Goal: Book appointment/travel/reservation

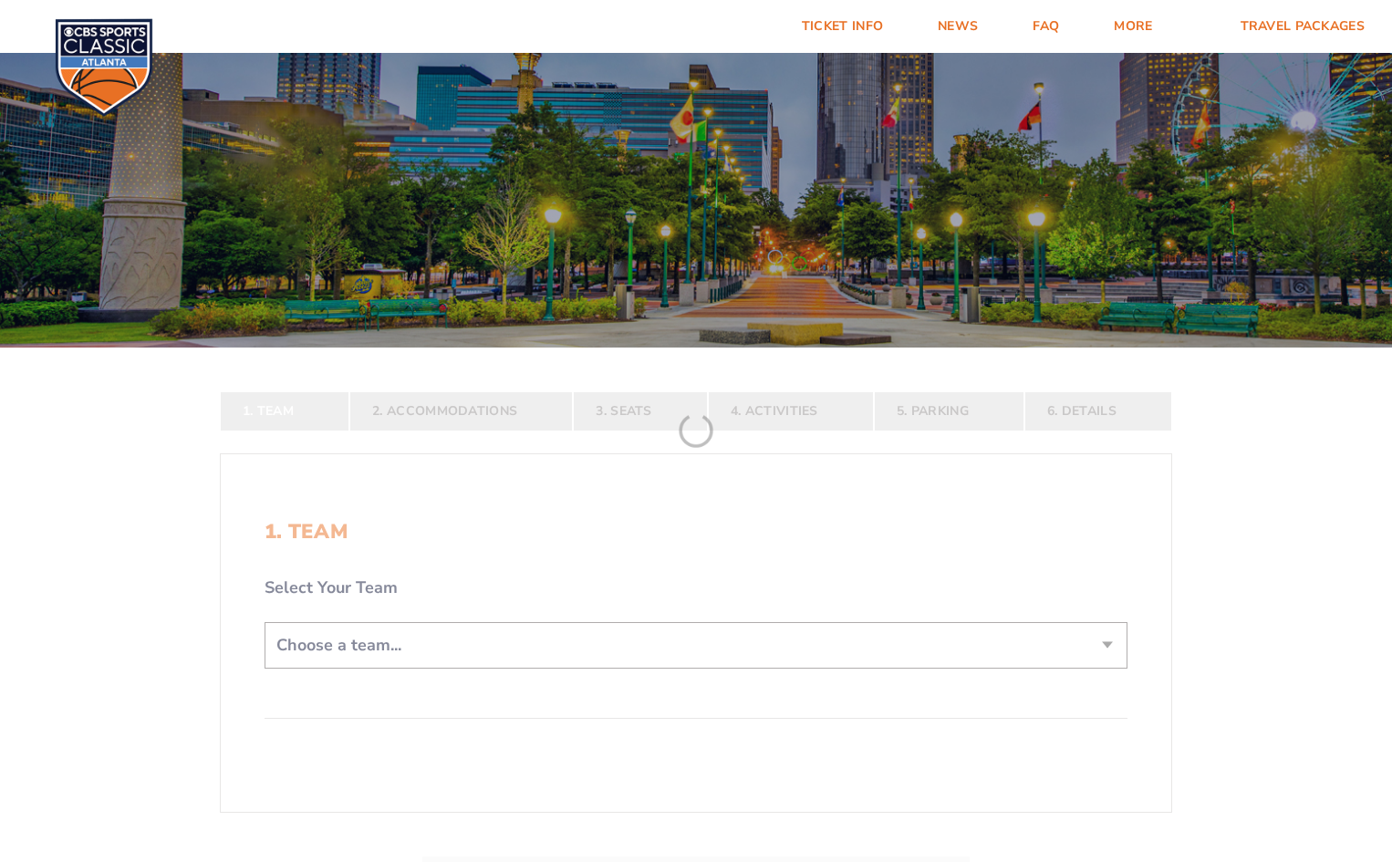
scroll to position [274, 0]
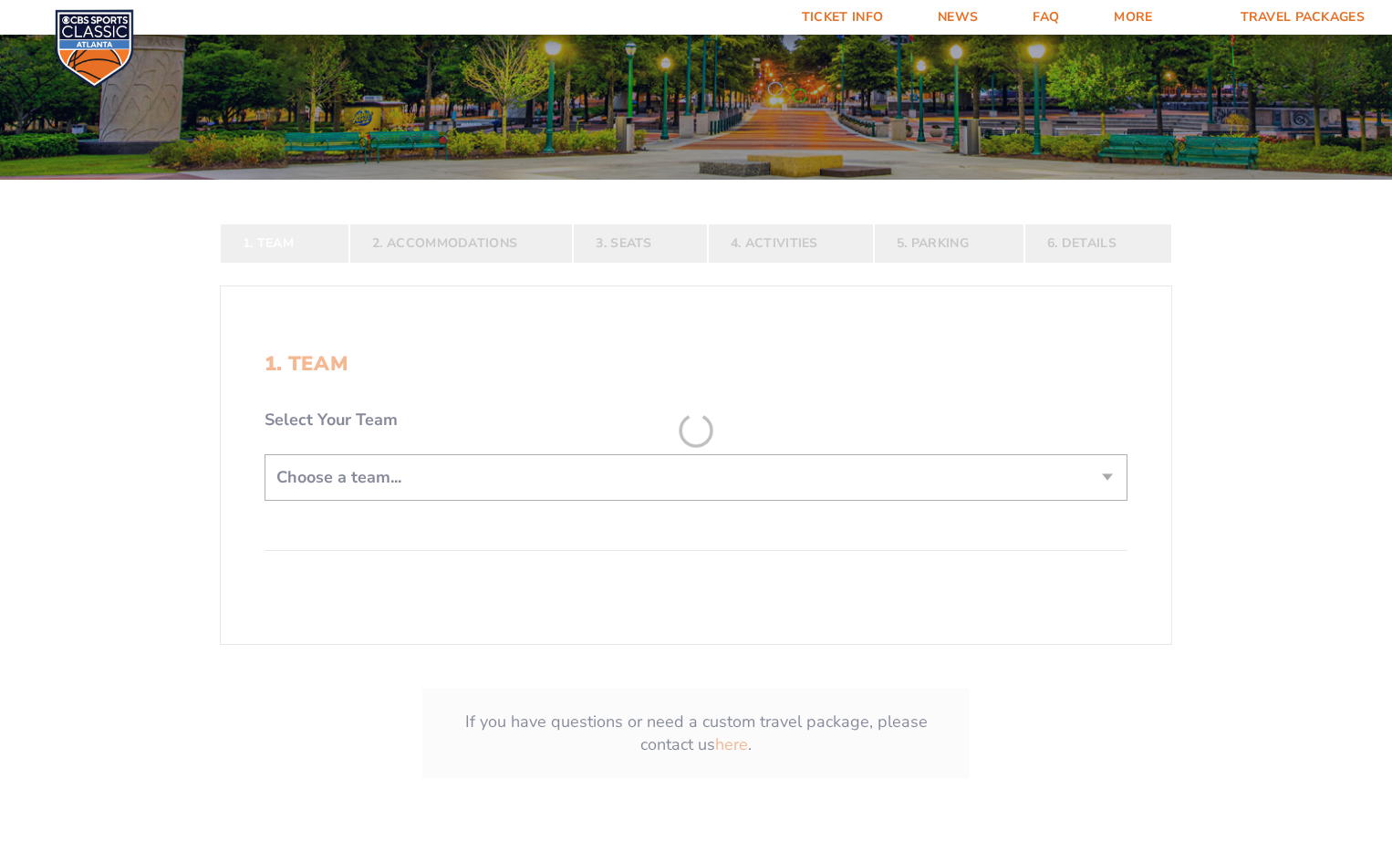
click at [411, 488] on form "[US_STATE] [US_STATE] Travel Package [US_STATE][GEOGRAPHIC_DATA] [US_STATE] Sta…" at bounding box center [696, 295] width 1392 height 1139
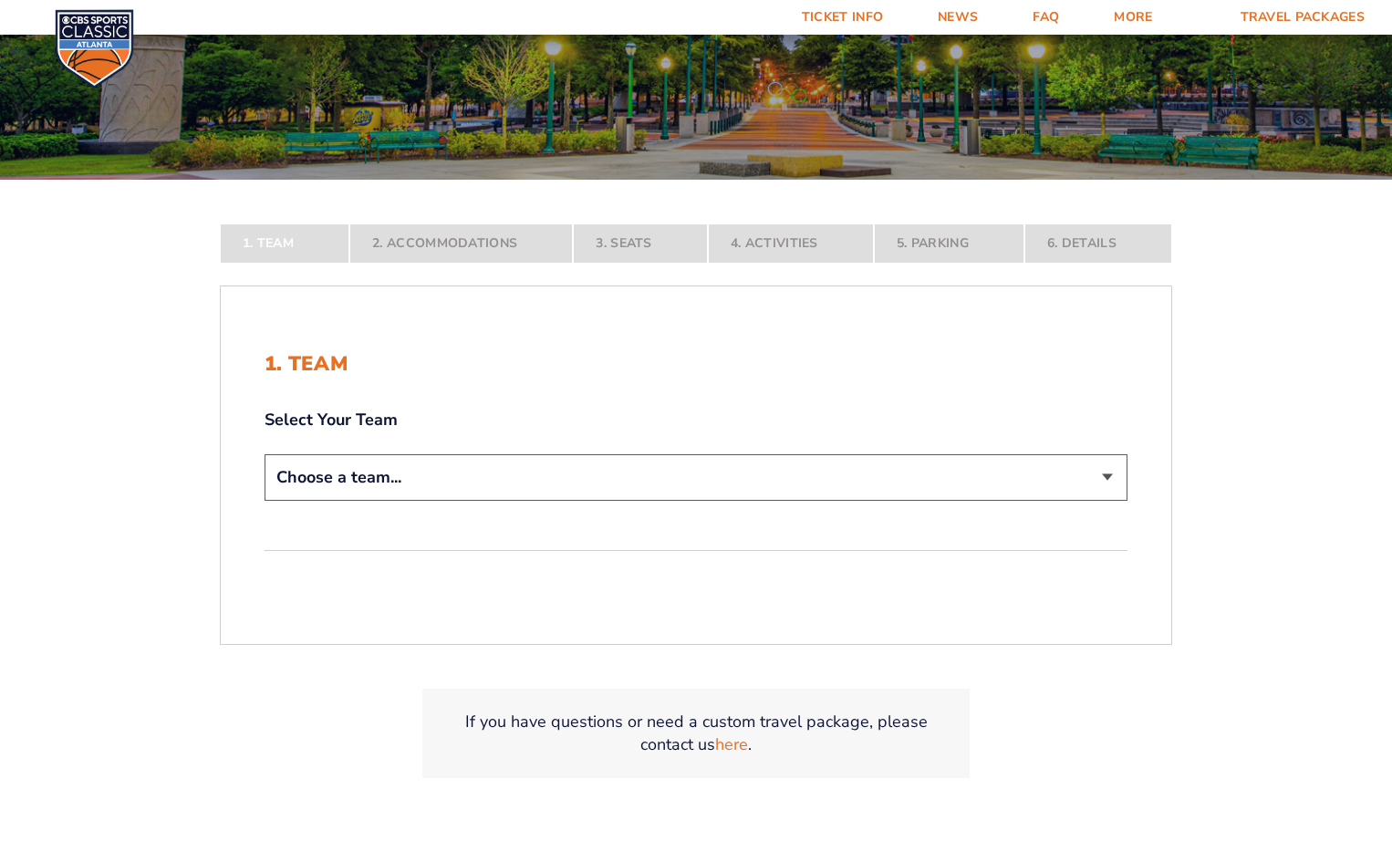
click at [805, 472] on select "Choose a team... [US_STATE] Wildcats [US_STATE] State Buckeyes [US_STATE] Tar H…" at bounding box center [696, 477] width 863 height 47
select select "12757"
click at [265, 501] on select "Choose a team... [US_STATE] Wildcats [US_STATE] State Buckeyes [US_STATE] Tar H…" at bounding box center [696, 477] width 863 height 47
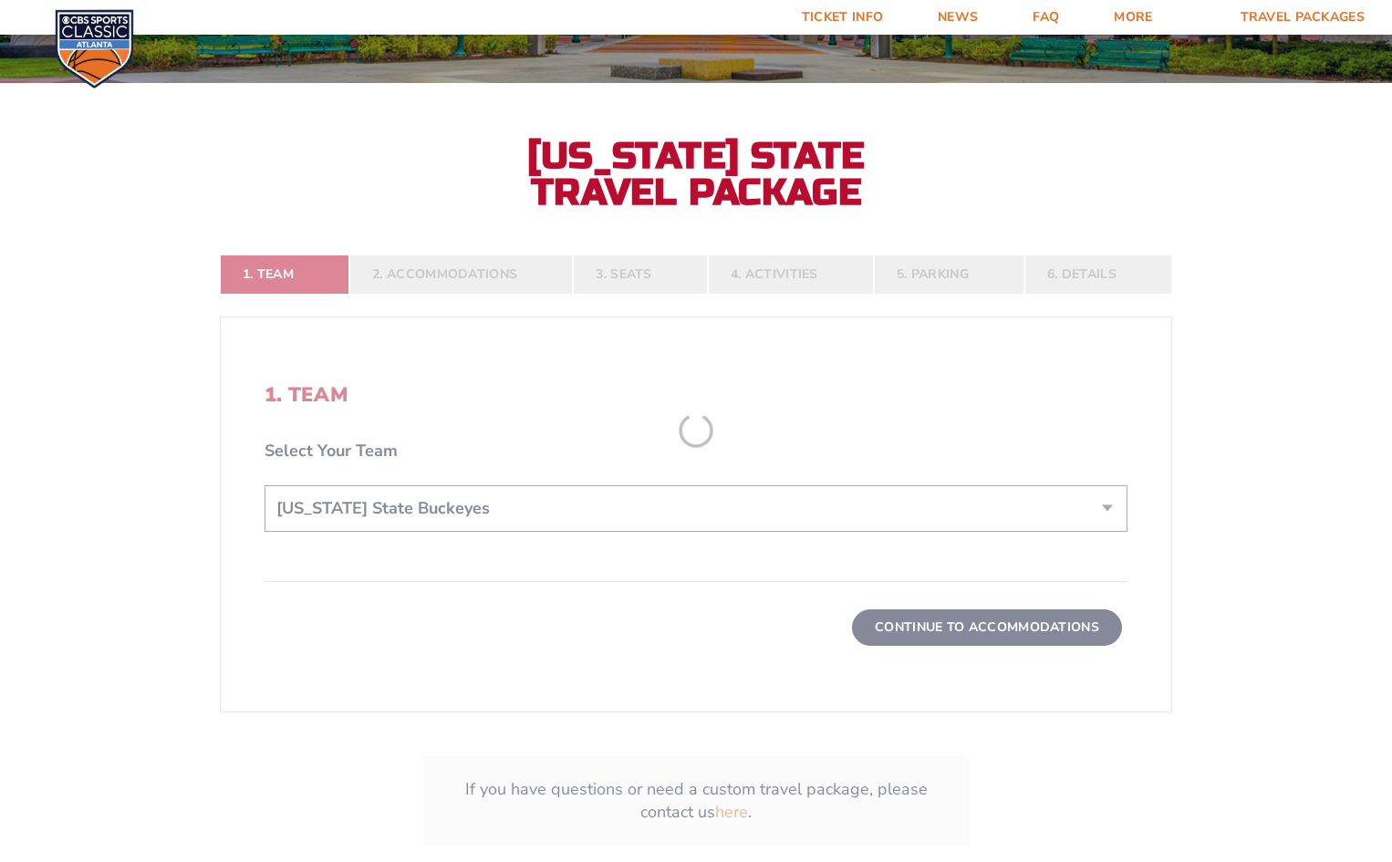
scroll to position [639, 0]
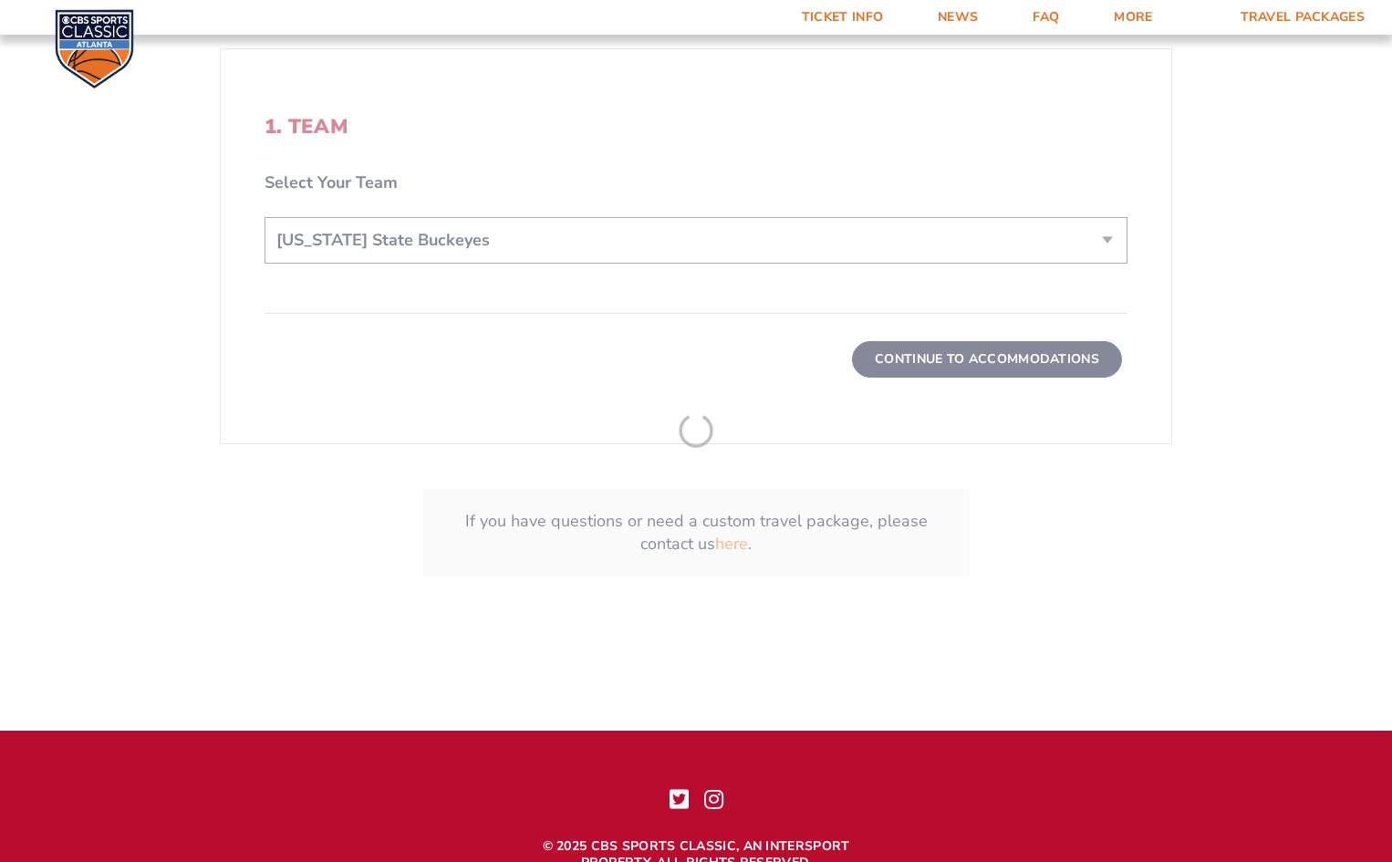
click at [941, 362] on form "[US_STATE] [US_STATE] Travel Package [US_STATE][GEOGRAPHIC_DATA] [US_STATE] Sta…" at bounding box center [696, 13] width 1392 height 1304
click at [1002, 353] on form "[US_STATE] [US_STATE] Travel Package [US_STATE][GEOGRAPHIC_DATA] [US_STATE] Sta…" at bounding box center [696, 13] width 1392 height 1304
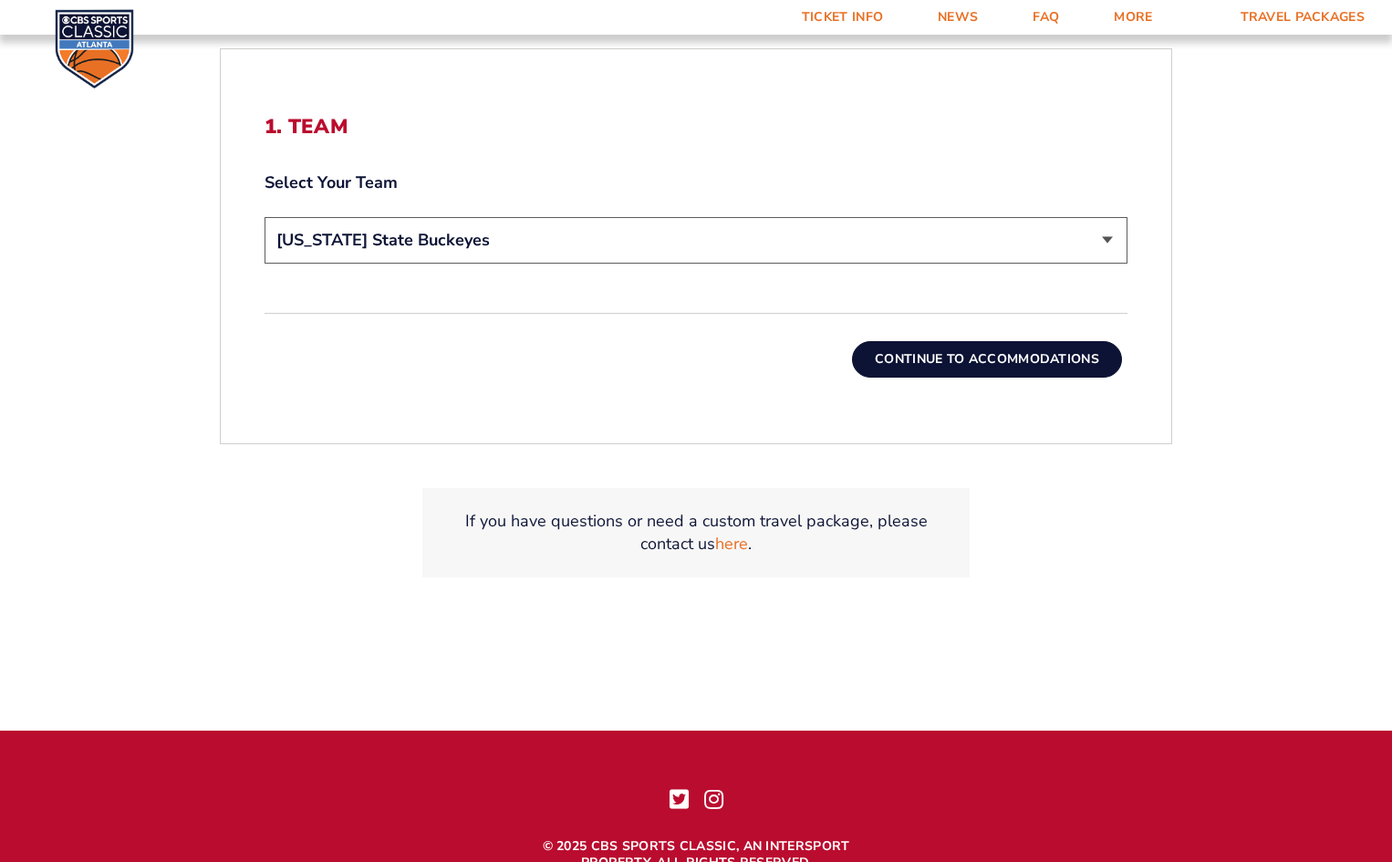
click at [1006, 376] on button "Continue To Accommodations" at bounding box center [987, 359] width 270 height 36
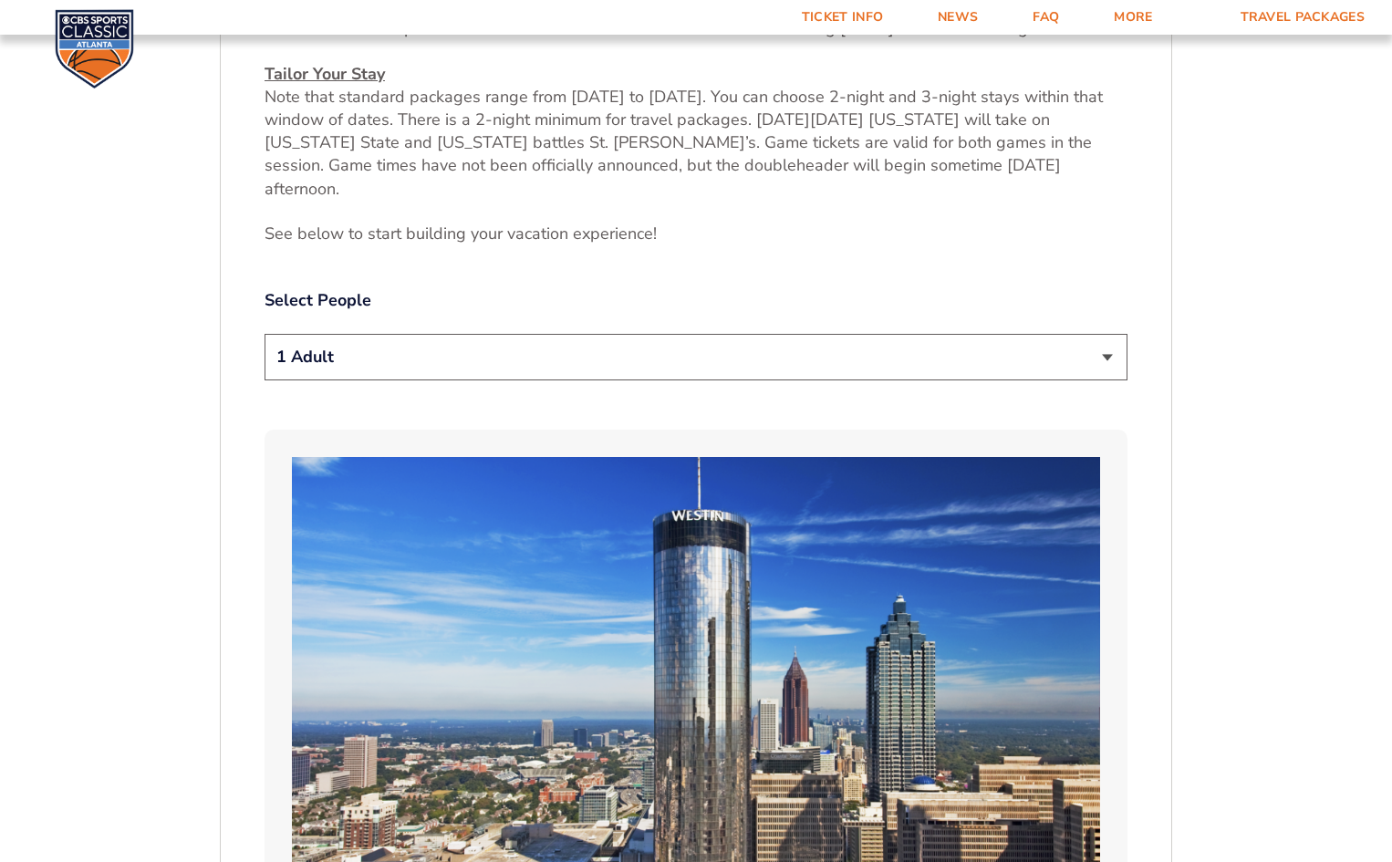
scroll to position [955, 0]
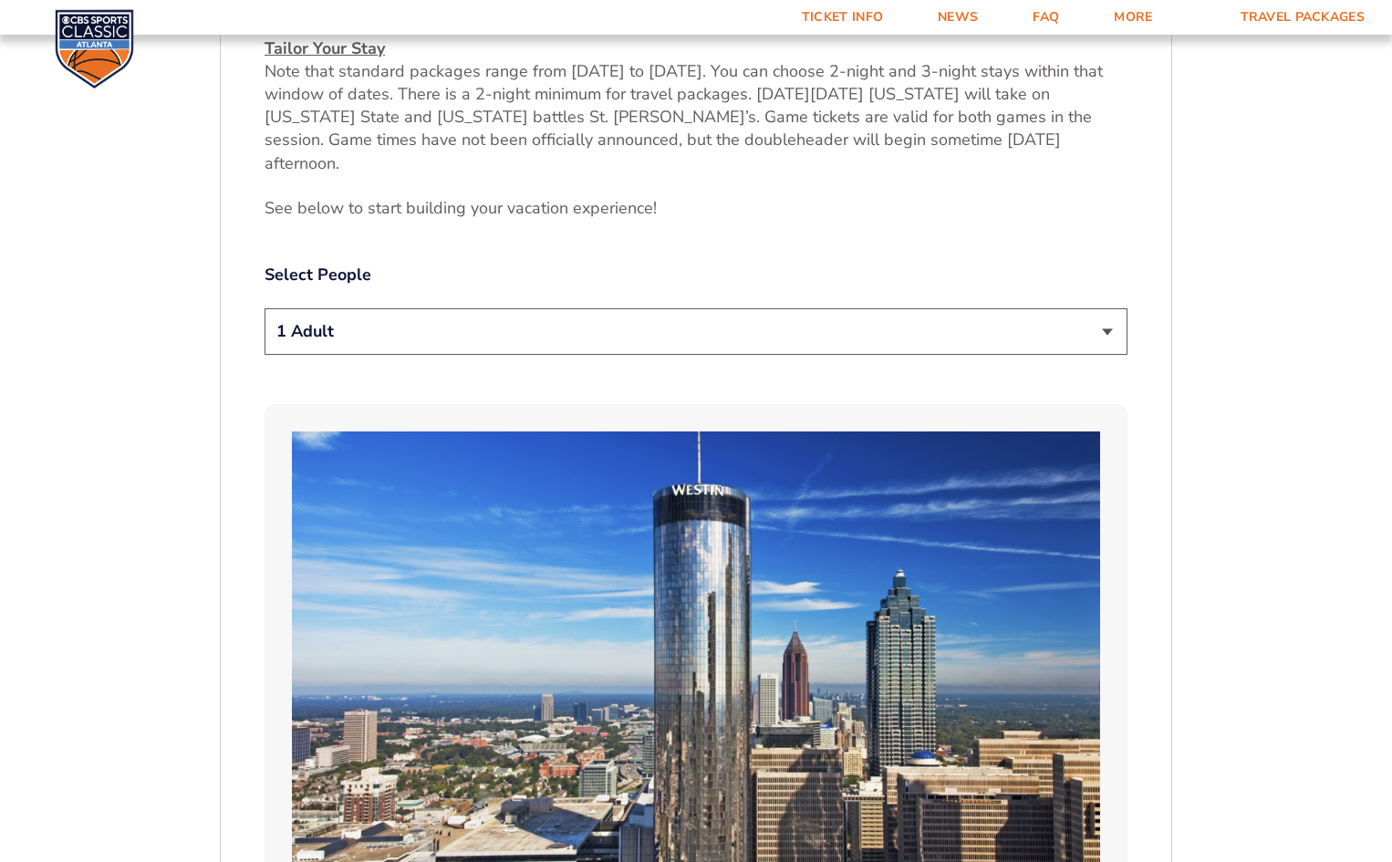
click at [1080, 308] on select "1 Adult 2 Adults 3 Adults 4 Adults 2 Adults + 1 Child 2 Adults + 2 Children 2 A…" at bounding box center [696, 331] width 863 height 47
select select "2 Adults"
click at [265, 308] on select "1 Adult 2 Adults 3 Adults 4 Adults 2 Adults + 1 Child 2 Adults + 2 Children 2 A…" at bounding box center [696, 331] width 863 height 47
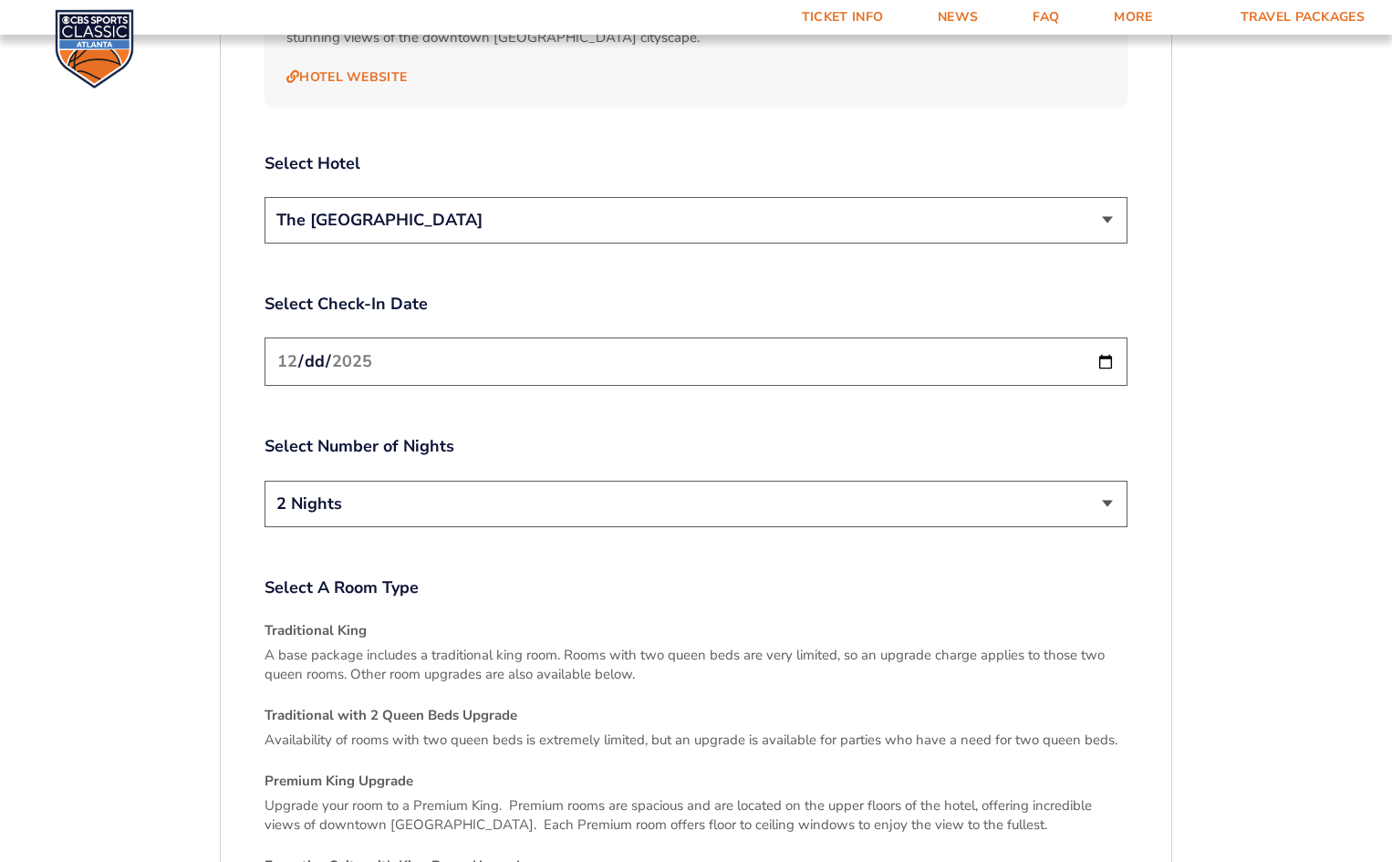
scroll to position [2232, 0]
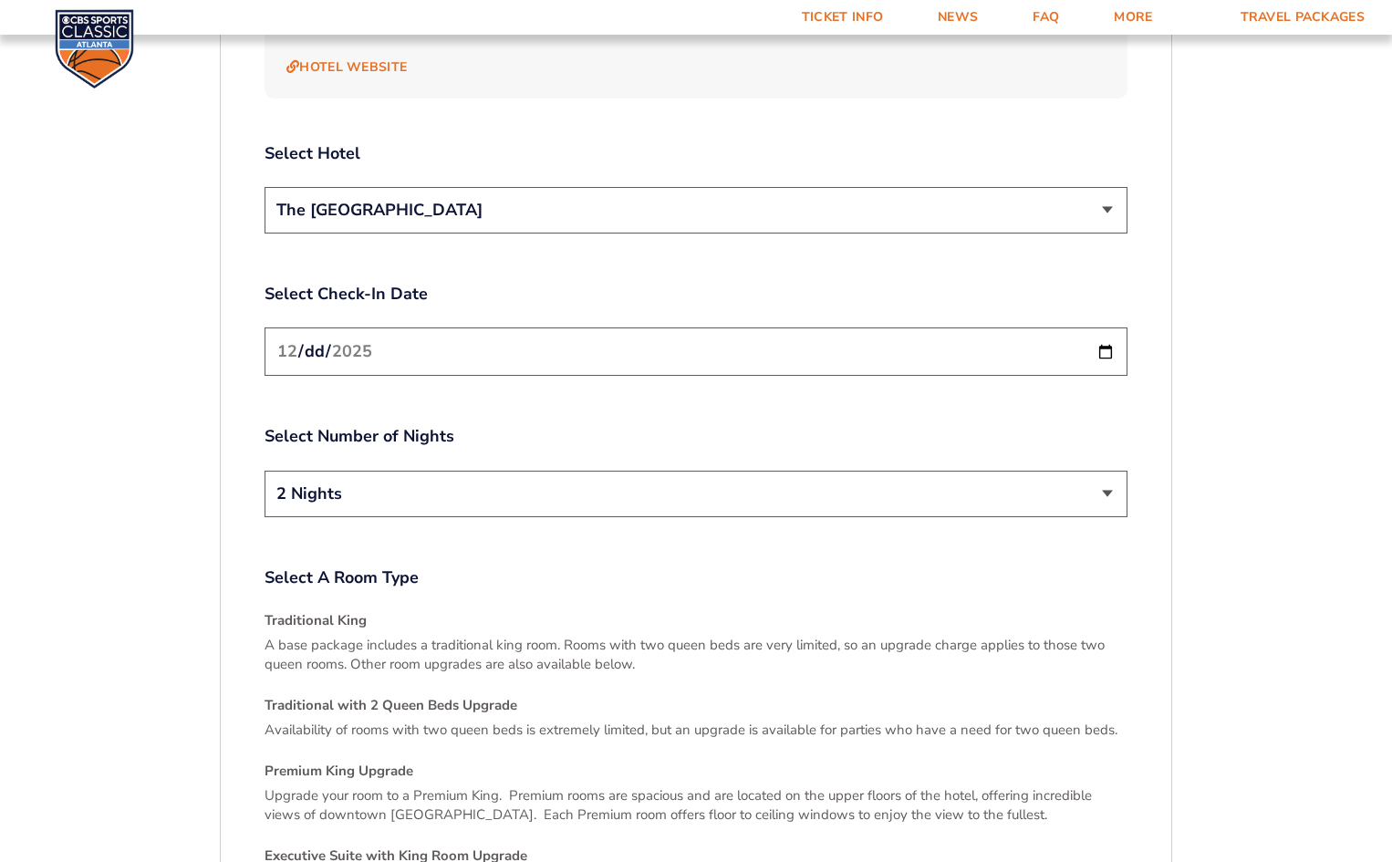
click at [829, 471] on select "2 Nights 3 Nights" at bounding box center [696, 494] width 863 height 47
click at [265, 471] on select "2 Nights 3 Nights" at bounding box center [696, 494] width 863 height 47
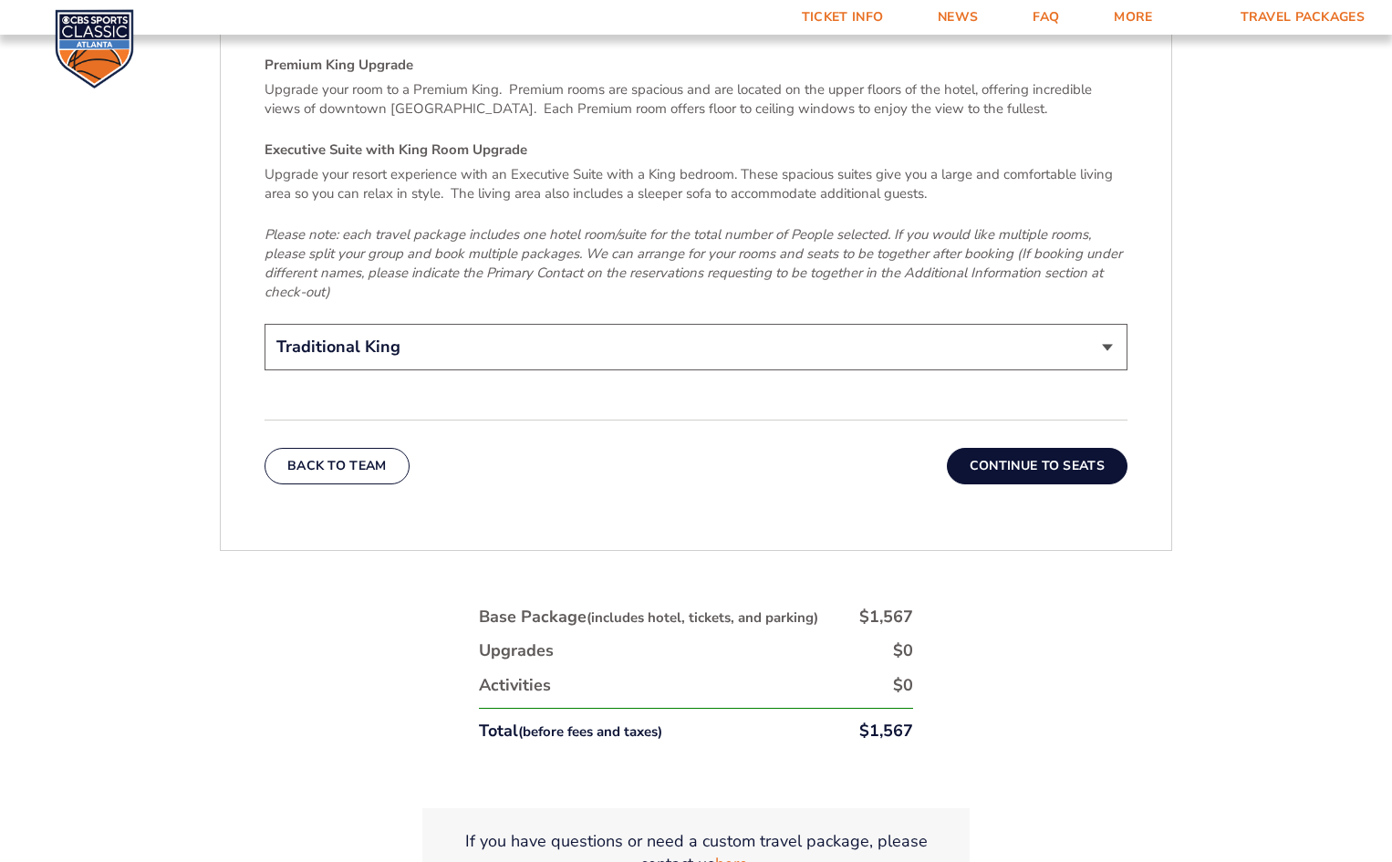
scroll to position [3053, 0]
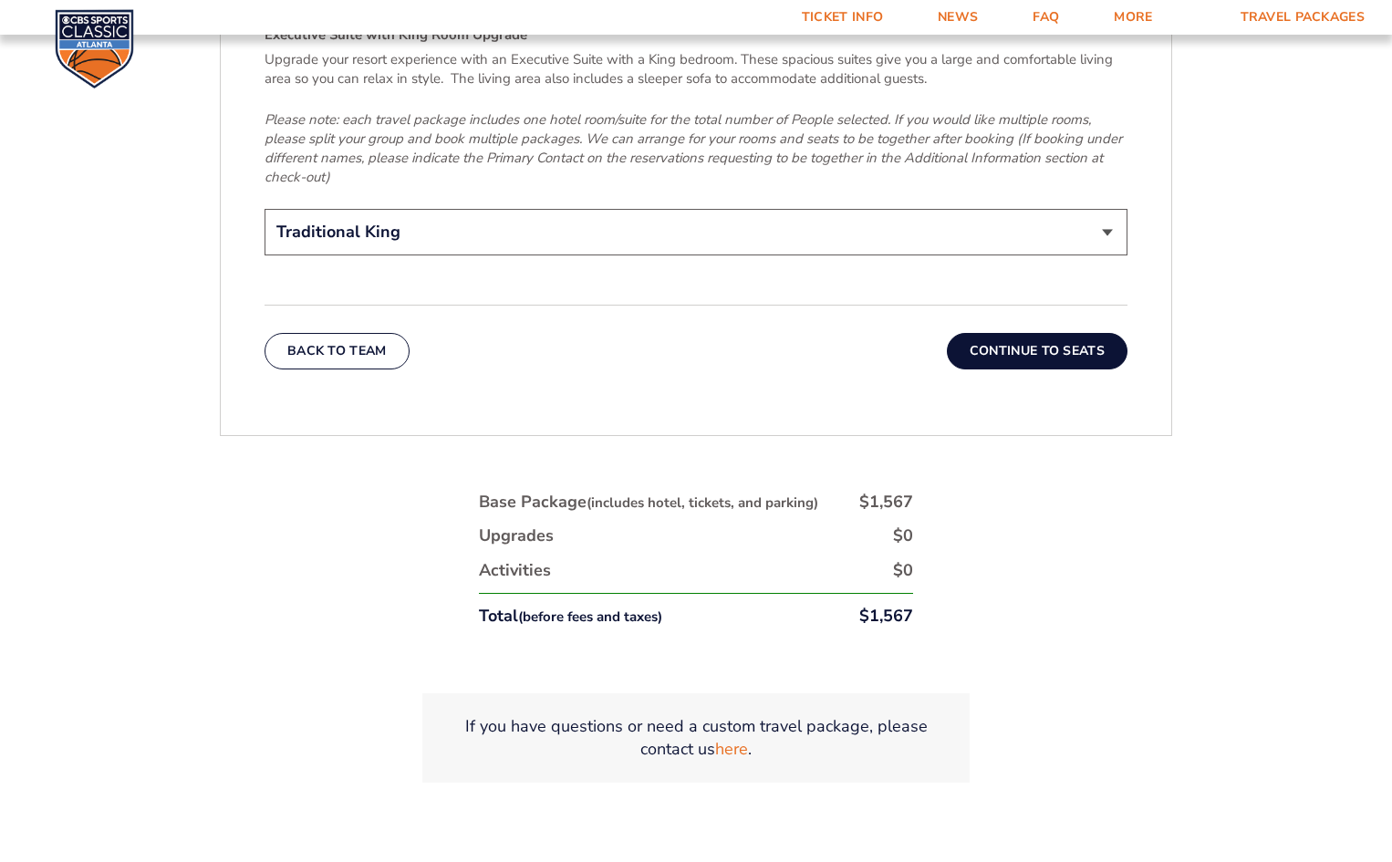
click at [965, 333] on button "Continue To Seats" at bounding box center [1037, 351] width 181 height 36
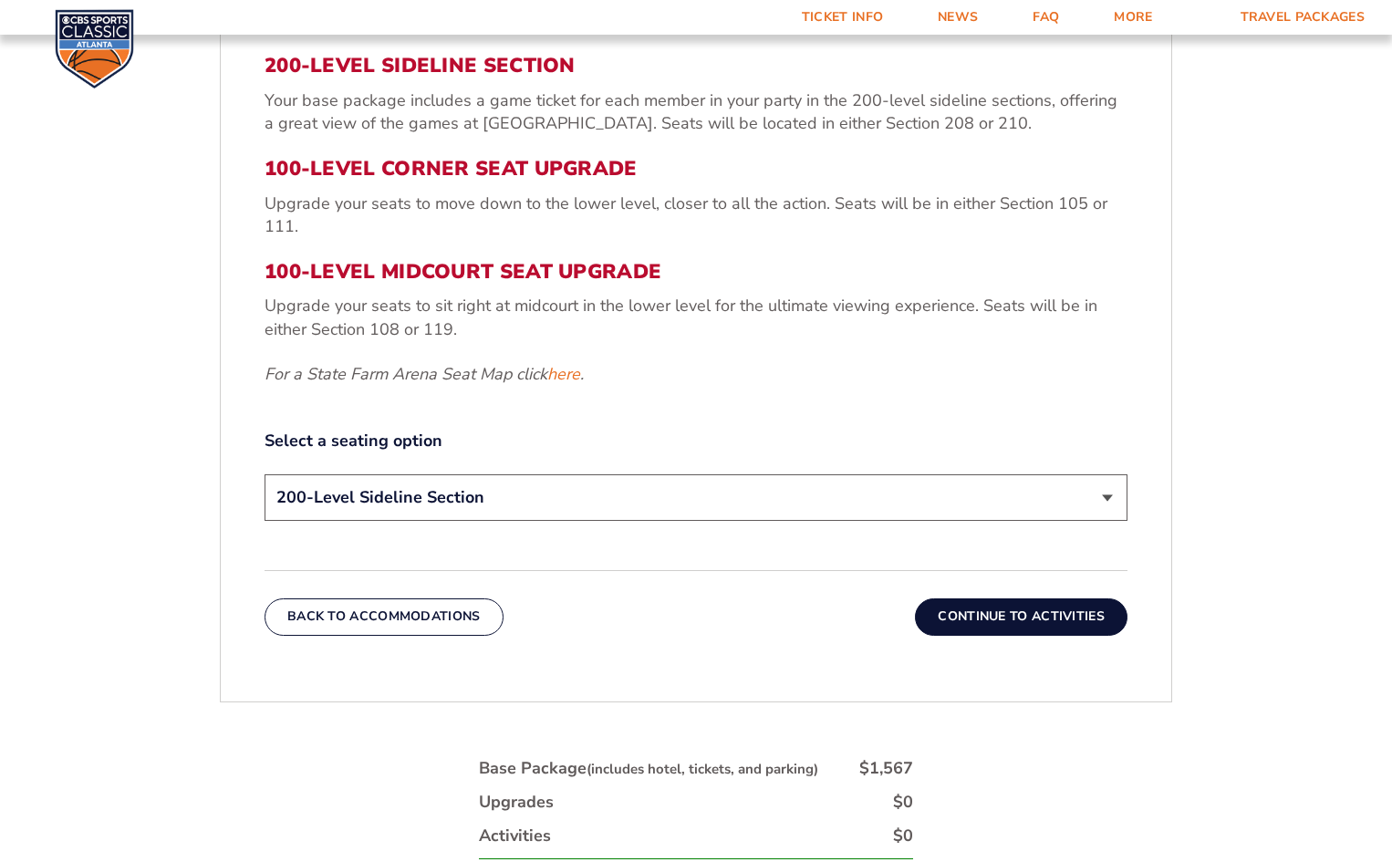
scroll to position [773, 0]
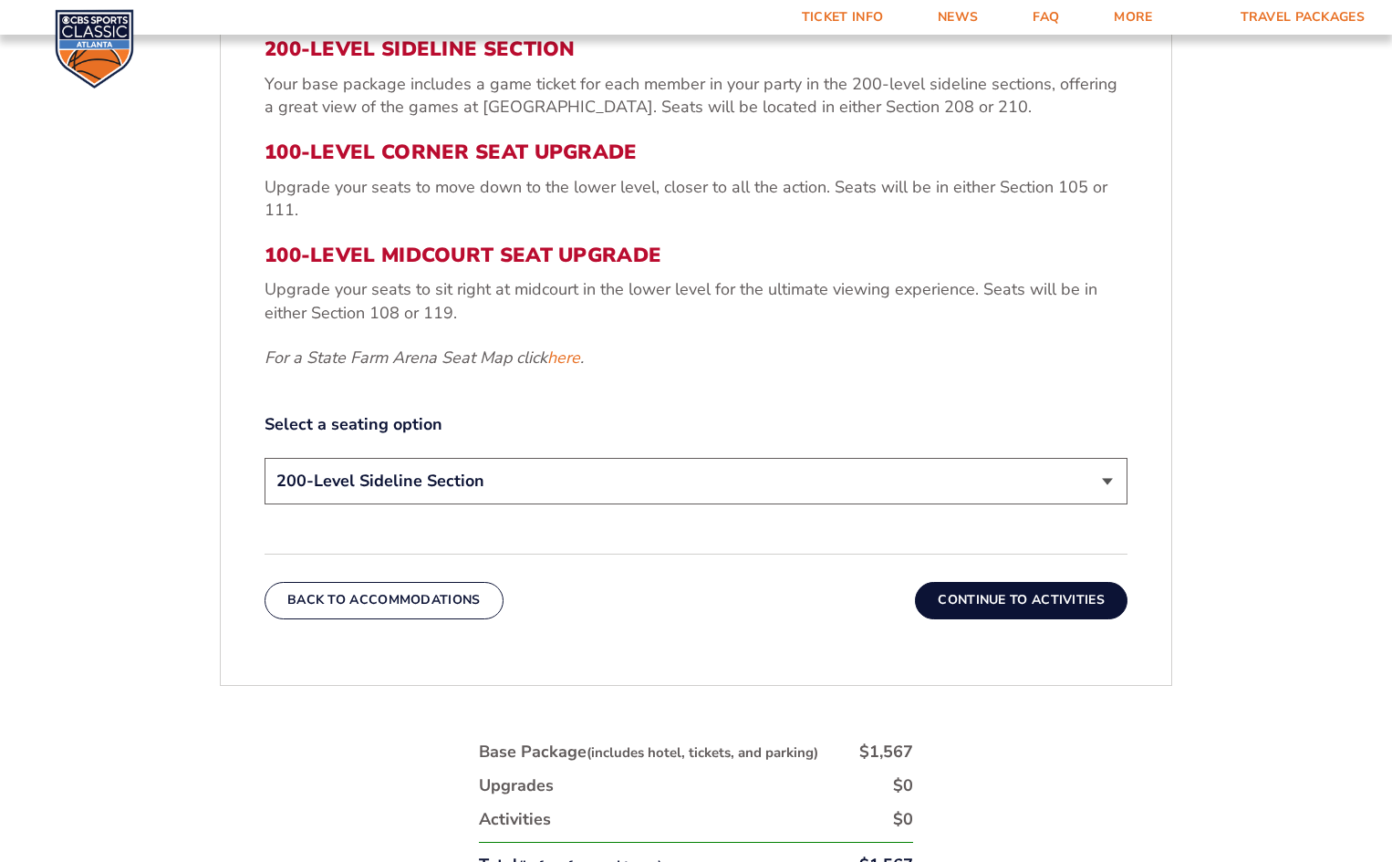
click at [757, 485] on select "200-Level Sideline Section 100-Level Corner Seat Upgrade (+$120 per person) 100…" at bounding box center [696, 481] width 863 height 47
select select "100-Level Corner Seat Upgrade"
click at [265, 458] on select "200-Level Sideline Section 100-Level Corner Seat Upgrade (+$120 per person) 100…" at bounding box center [696, 481] width 863 height 47
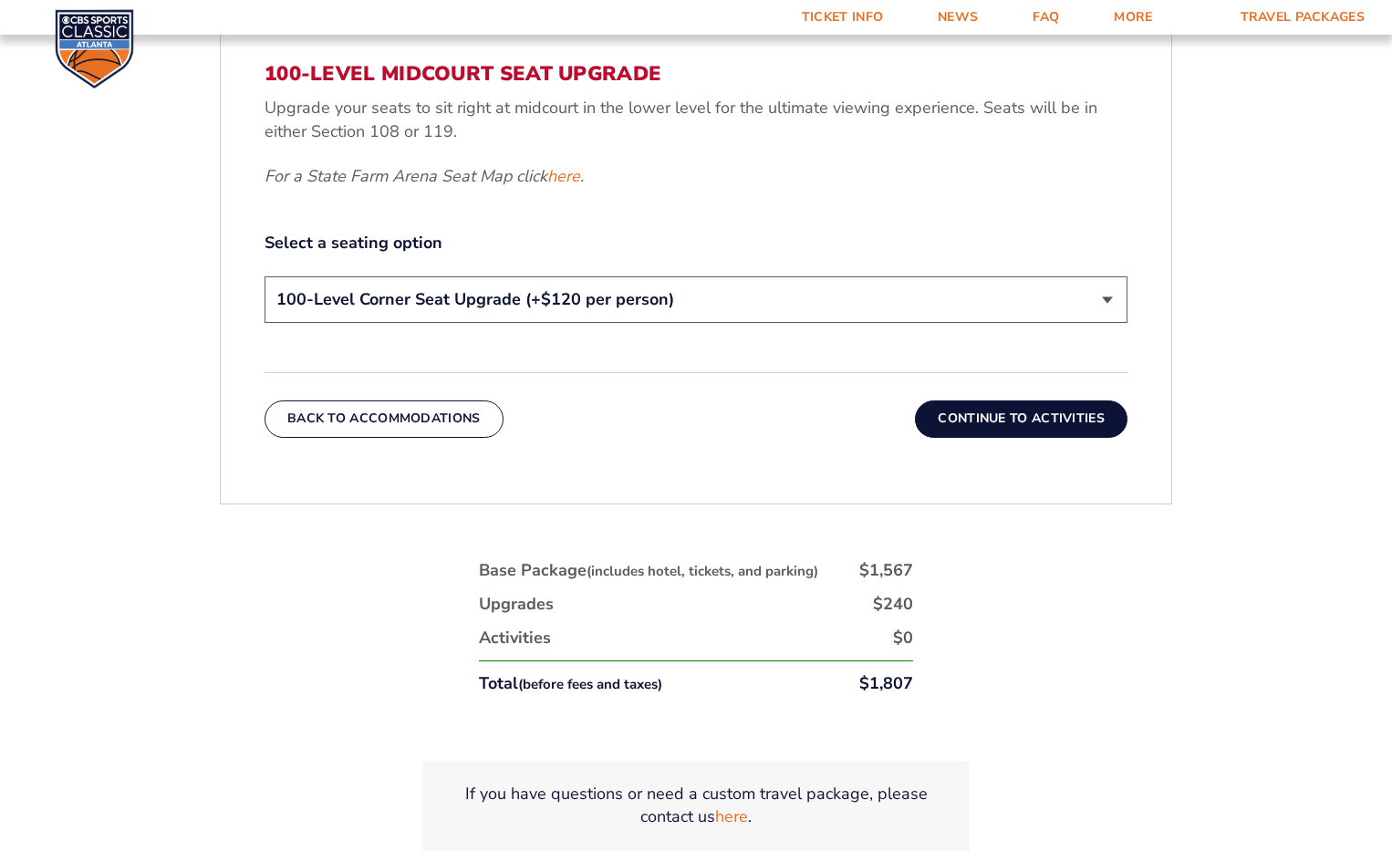
scroll to position [955, 0]
click at [1013, 416] on button "Continue To Activities" at bounding box center [1021, 418] width 213 height 36
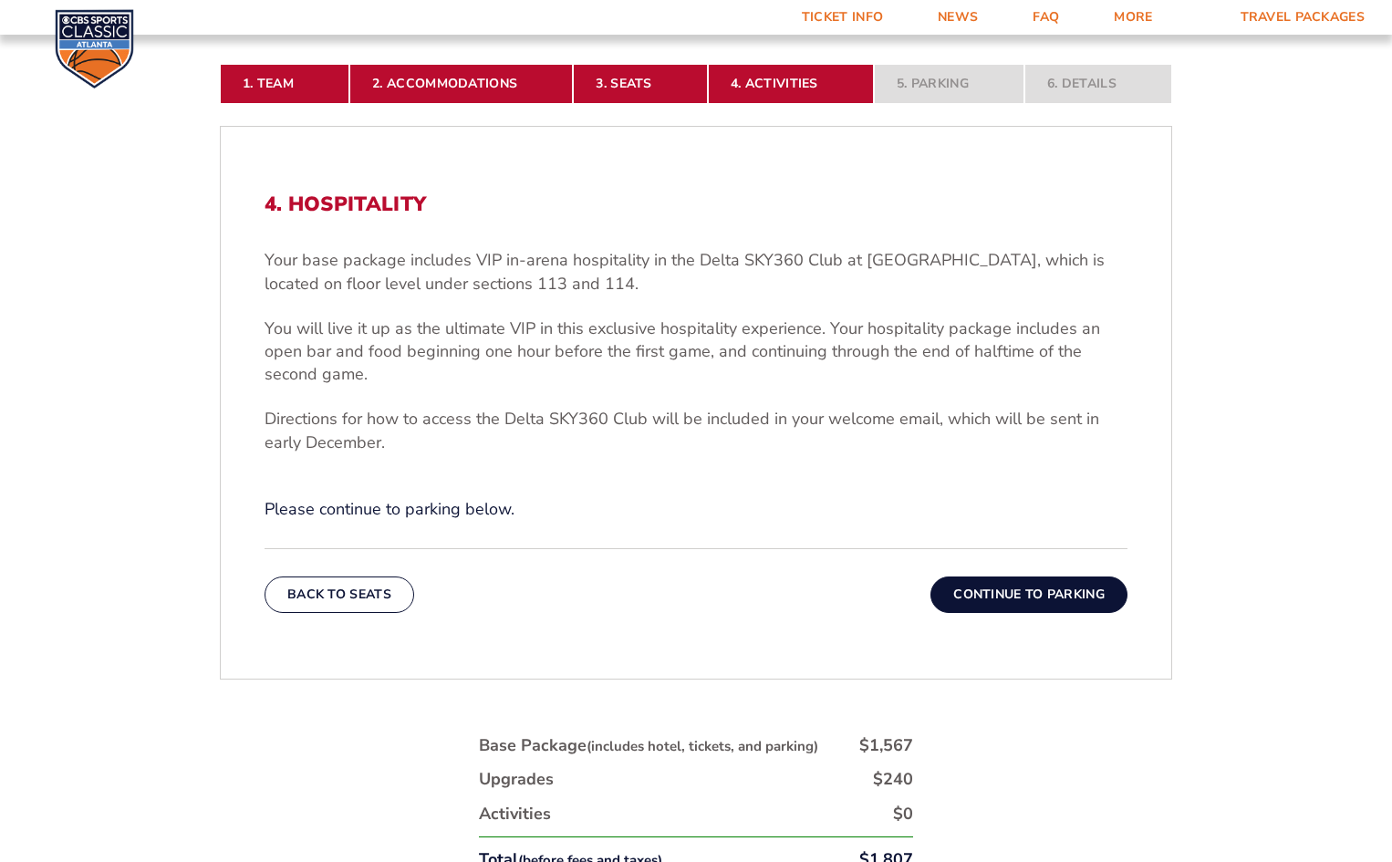
scroll to position [773, 0]
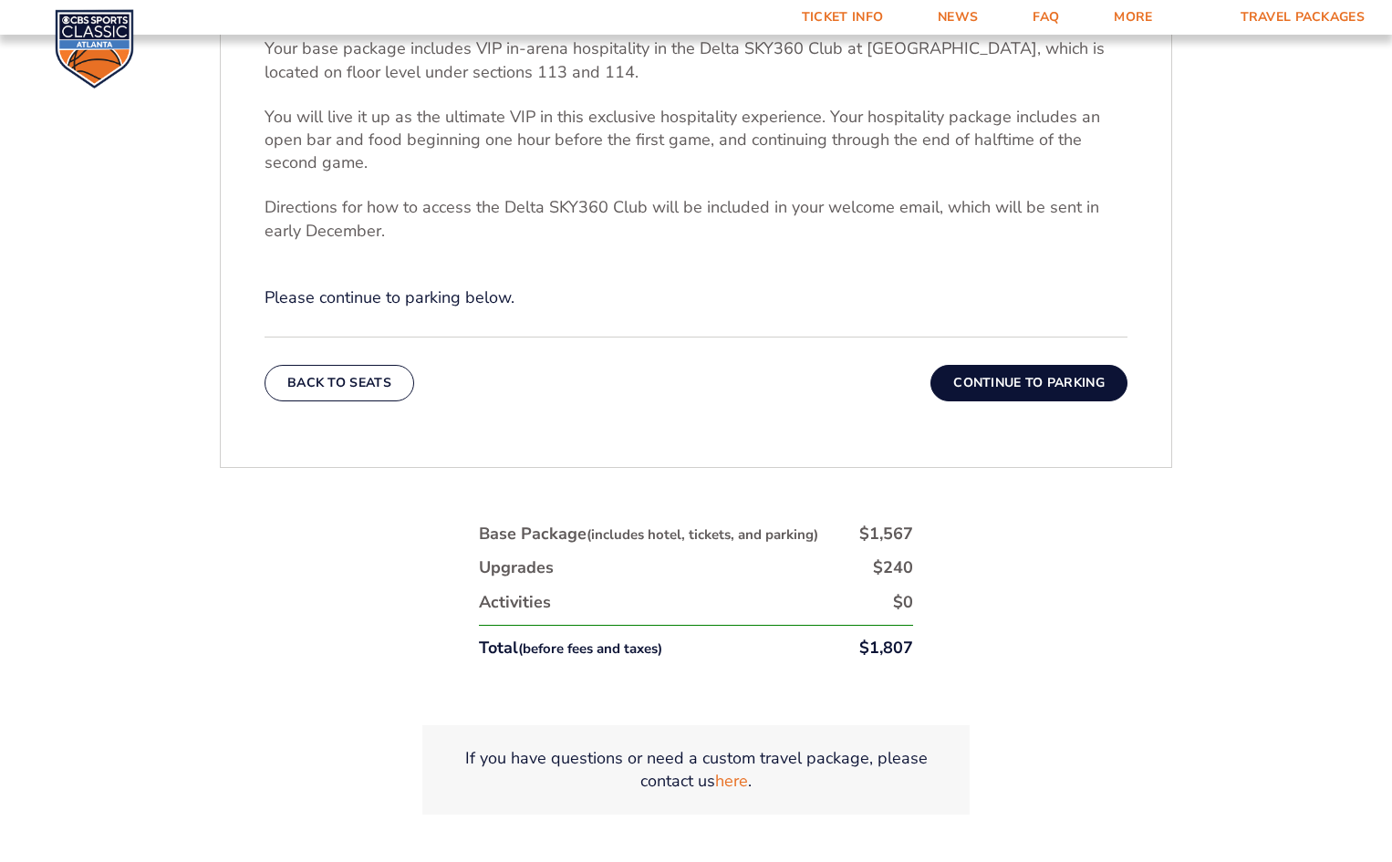
click at [1018, 377] on button "Continue To Parking" at bounding box center [1029, 383] width 197 height 36
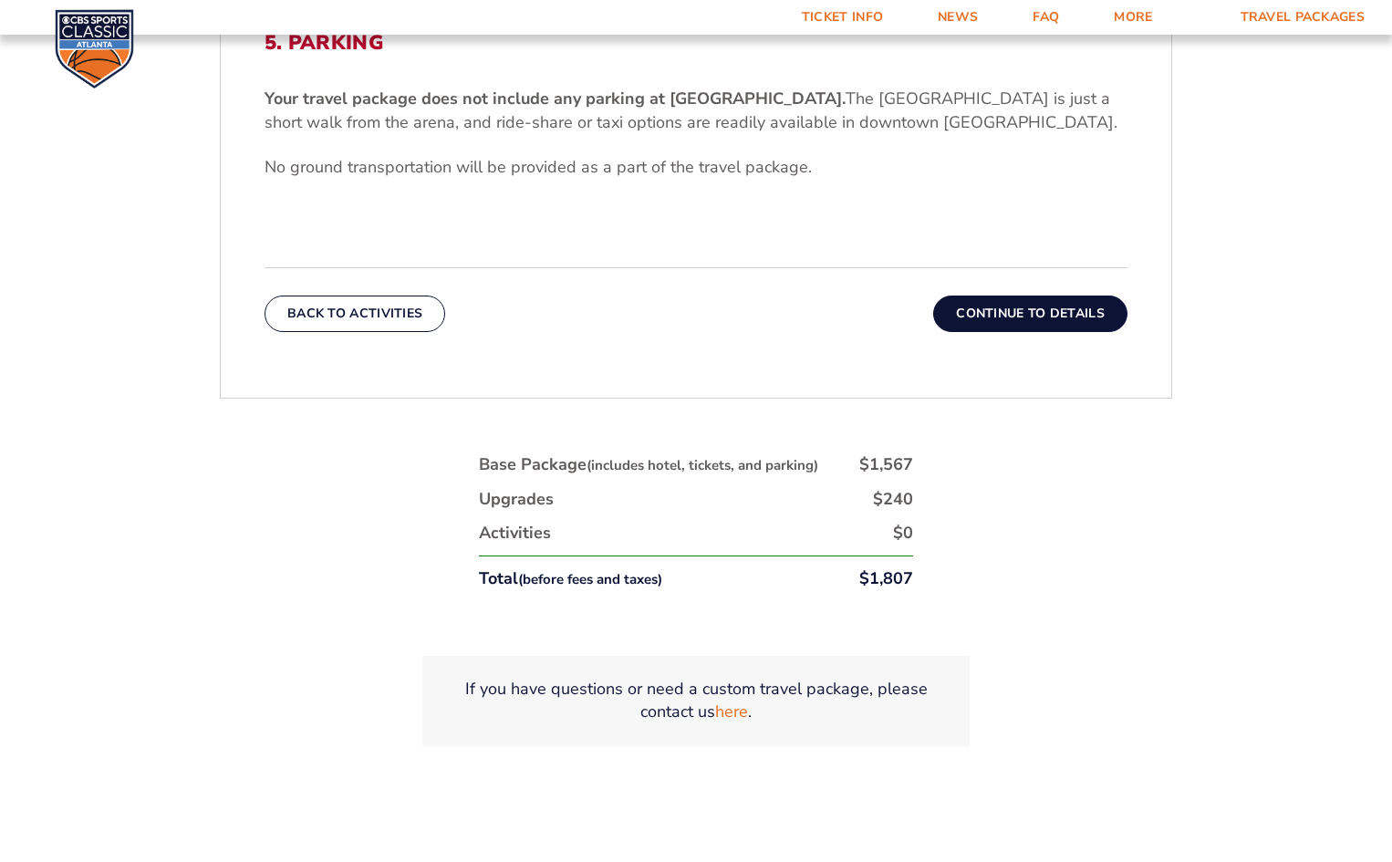
scroll to position [317, 0]
